Goal: Task Accomplishment & Management: Manage account settings

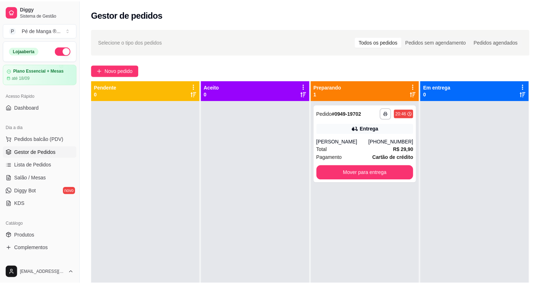
scroll to position [53, 0]
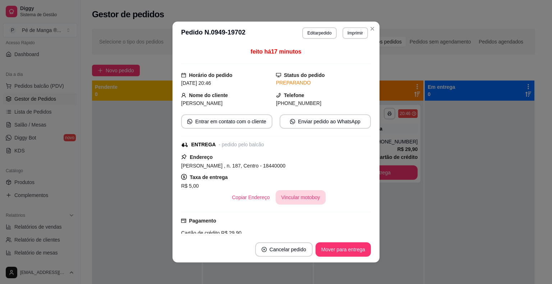
click at [299, 198] on button "Vincular motoboy" at bounding box center [301, 197] width 50 height 14
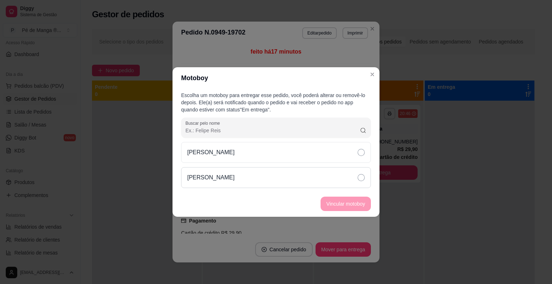
click at [307, 172] on div "[PERSON_NAME]" at bounding box center [276, 177] width 190 height 21
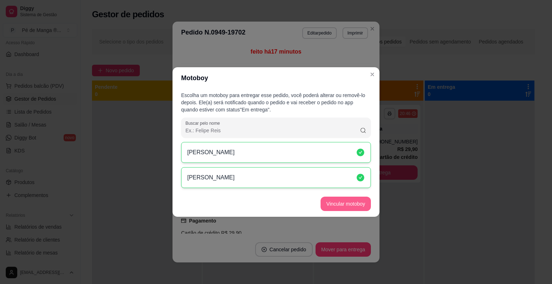
click at [343, 205] on button "Vincular motoboy" at bounding box center [345, 203] width 50 height 14
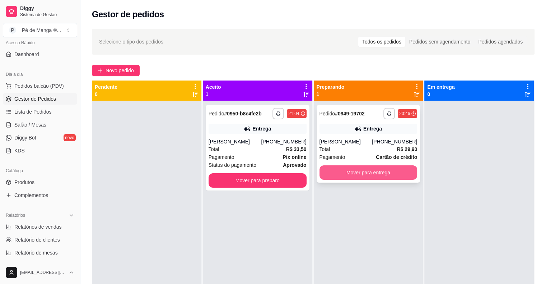
click at [349, 172] on button "Mover para entrega" at bounding box center [369, 172] width 98 height 14
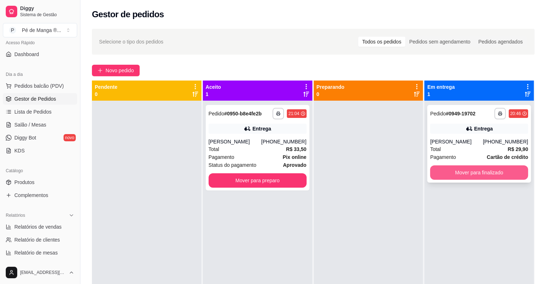
click at [489, 170] on button "Mover para finalizado" at bounding box center [479, 172] width 98 height 14
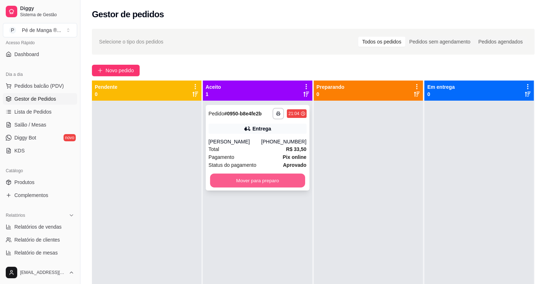
click at [286, 182] on button "Mover para preparo" at bounding box center [257, 180] width 95 height 14
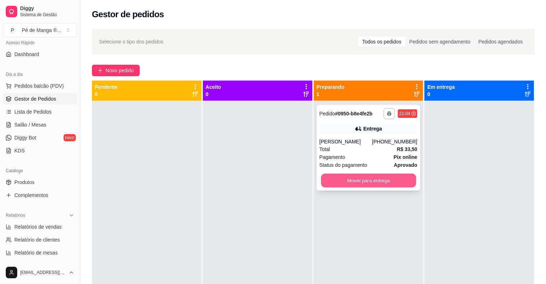
click at [351, 185] on button "Mover para entrega" at bounding box center [368, 180] width 95 height 14
click at [364, 181] on button "Mover para entrega" at bounding box center [368, 180] width 95 height 14
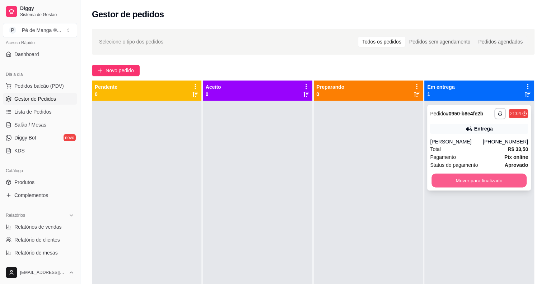
click at [445, 179] on button "Mover para finalizado" at bounding box center [479, 180] width 95 height 14
click at [445, 180] on button "Mover para finalizado" at bounding box center [479, 180] width 95 height 14
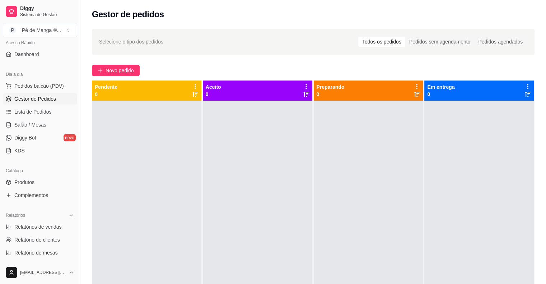
click at [40, 106] on link "Lista de Pedidos" at bounding box center [40, 111] width 74 height 11
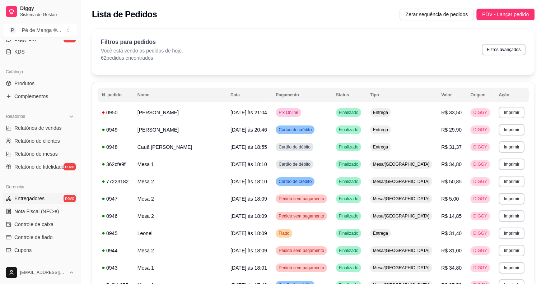
scroll to position [161, 0]
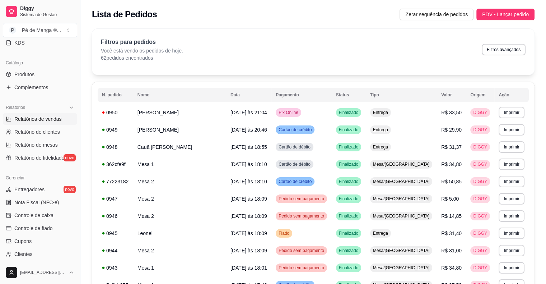
click at [35, 121] on span "Relatórios de vendas" at bounding box center [37, 118] width 47 height 7
select select "ALL"
select select "0"
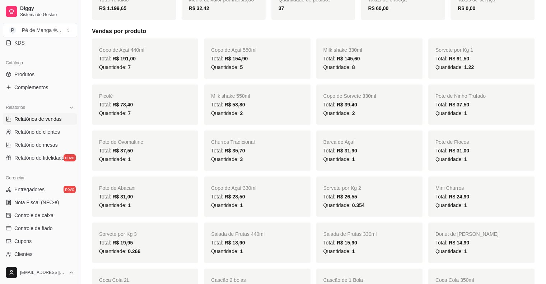
scroll to position [36, 0]
